Goal: Task Accomplishment & Management: Use online tool/utility

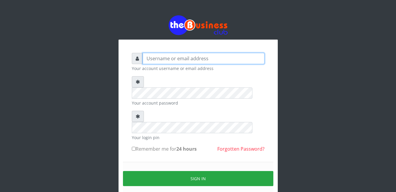
type input "Mlanga"
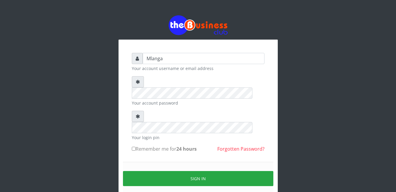
drag, startPoint x: 184, startPoint y: 154, endPoint x: 226, endPoint y: 50, distance: 111.2
click at [184, 171] on button "Sign in" at bounding box center [198, 178] width 151 height 15
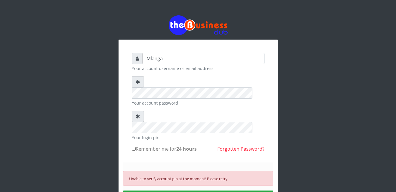
click at [68, 145] on div "Mlanga Your account username or email address Your account password Your login …" at bounding box center [198, 127] width 336 height 254
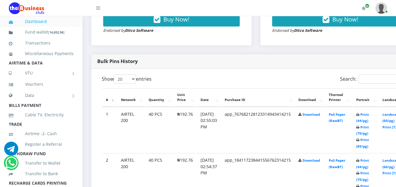
scroll to position [260, 0]
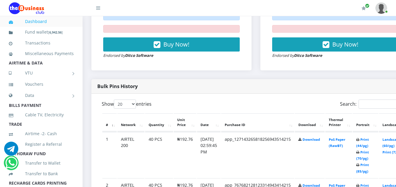
scroll to position [260, 0]
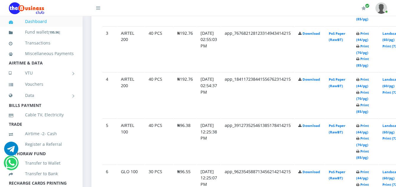
scroll to position [437, 0]
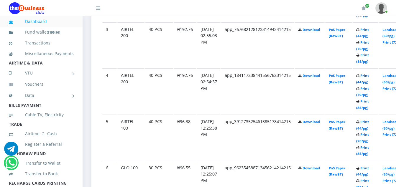
click at [369, 77] on link "Print (44/pg)" at bounding box center [363, 78] width 13 height 11
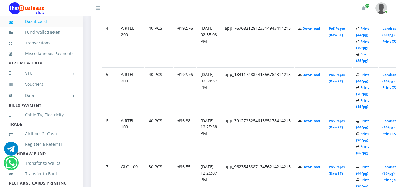
scroll to position [472, 0]
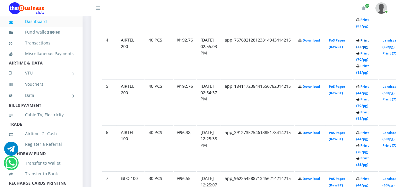
click at [369, 40] on link "Print (44/pg)" at bounding box center [363, 43] width 13 height 11
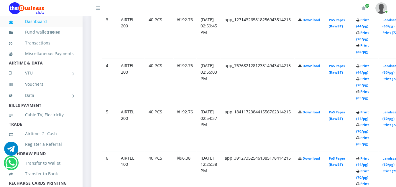
scroll to position [472, 0]
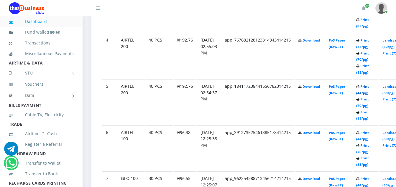
click at [369, 89] on link "Print (44/pg)" at bounding box center [363, 89] width 13 height 11
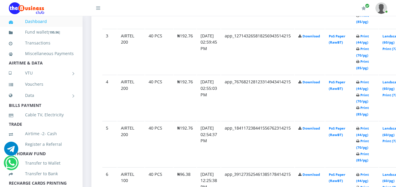
scroll to position [425, 0]
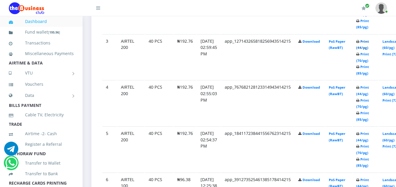
click at [369, 42] on link "Print (44/pg)" at bounding box center [363, 44] width 13 height 11
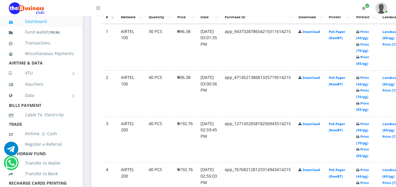
scroll to position [331, 0]
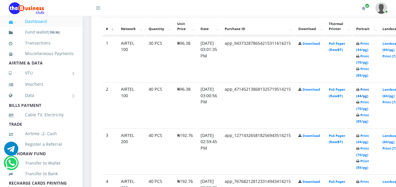
click at [369, 90] on link "Print (44/pg)" at bounding box center [363, 92] width 13 height 11
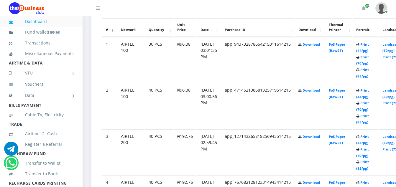
scroll to position [331, 0]
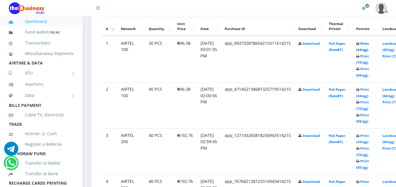
click at [369, 44] on link "Print (44/pg)" at bounding box center [363, 46] width 13 height 11
